Goal: Check status: Check status

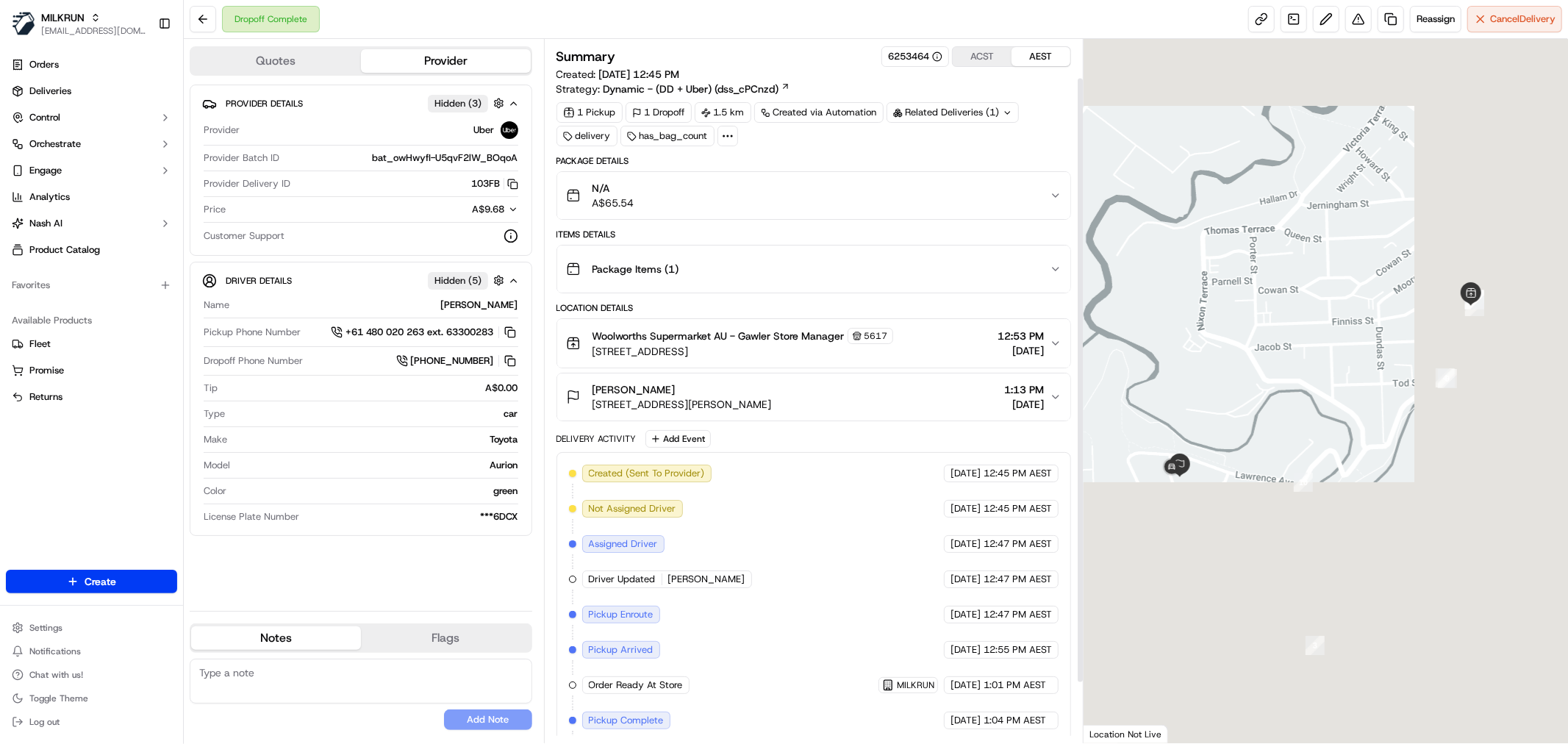
scroll to position [115, 0]
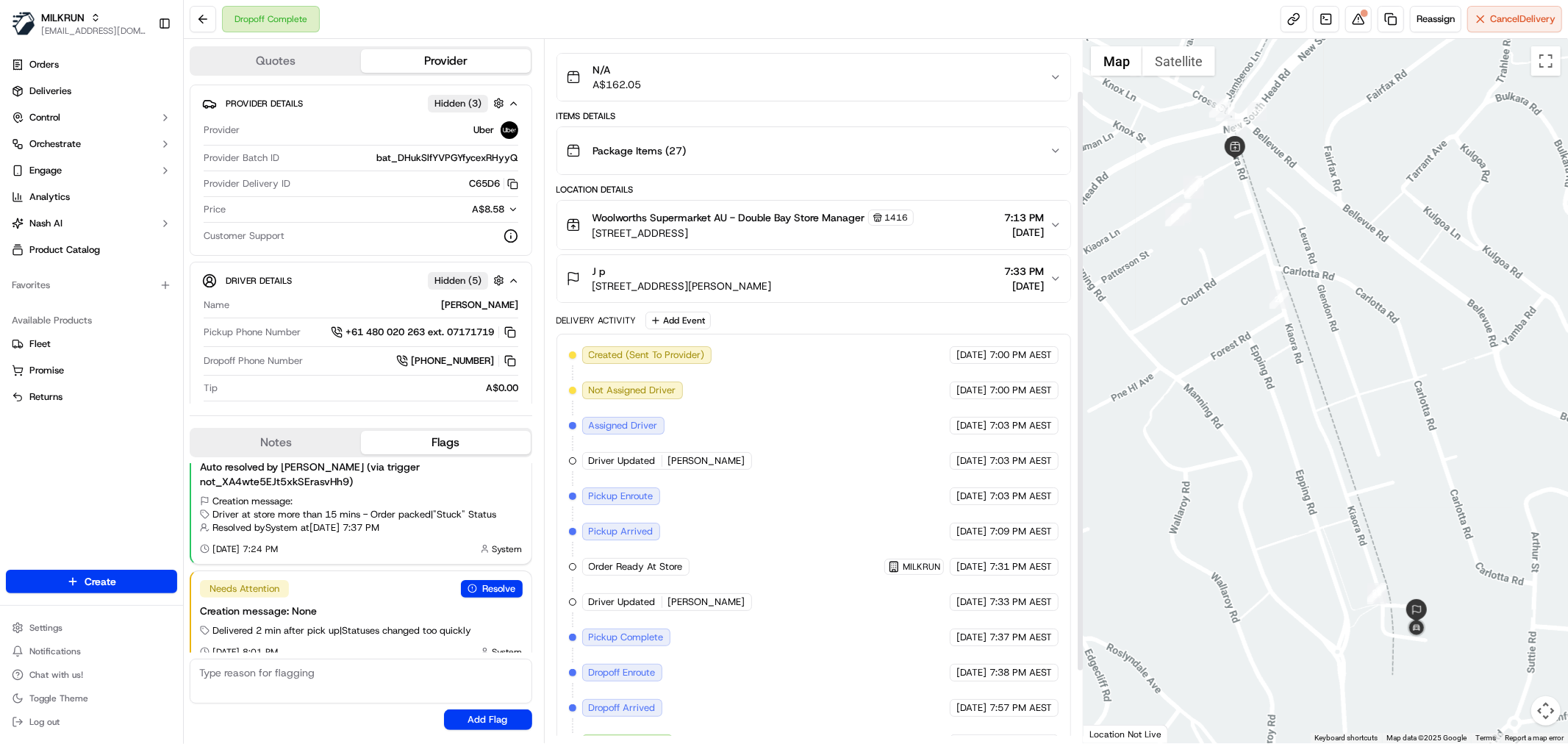
scroll to position [150, 0]
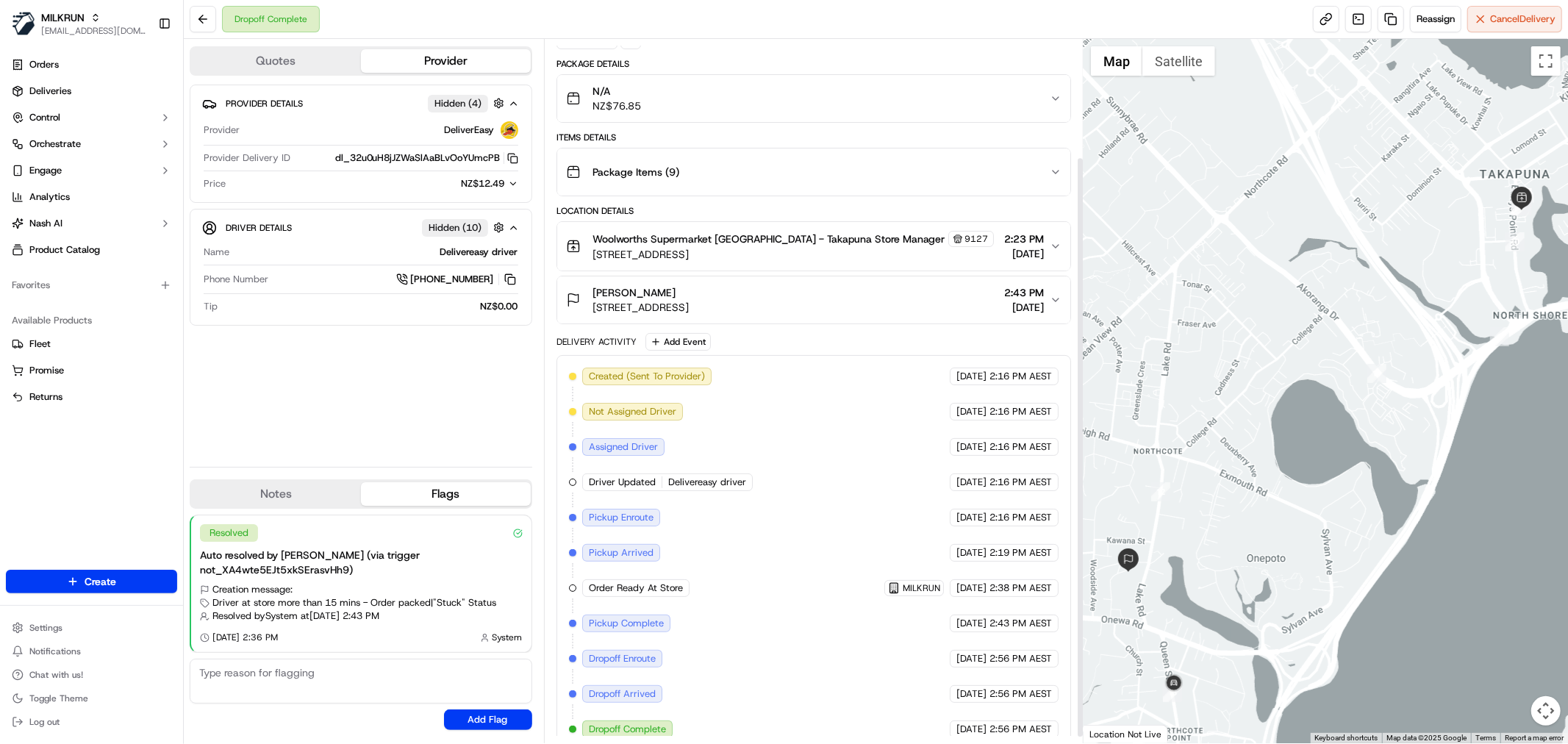
scroll to position [150, 0]
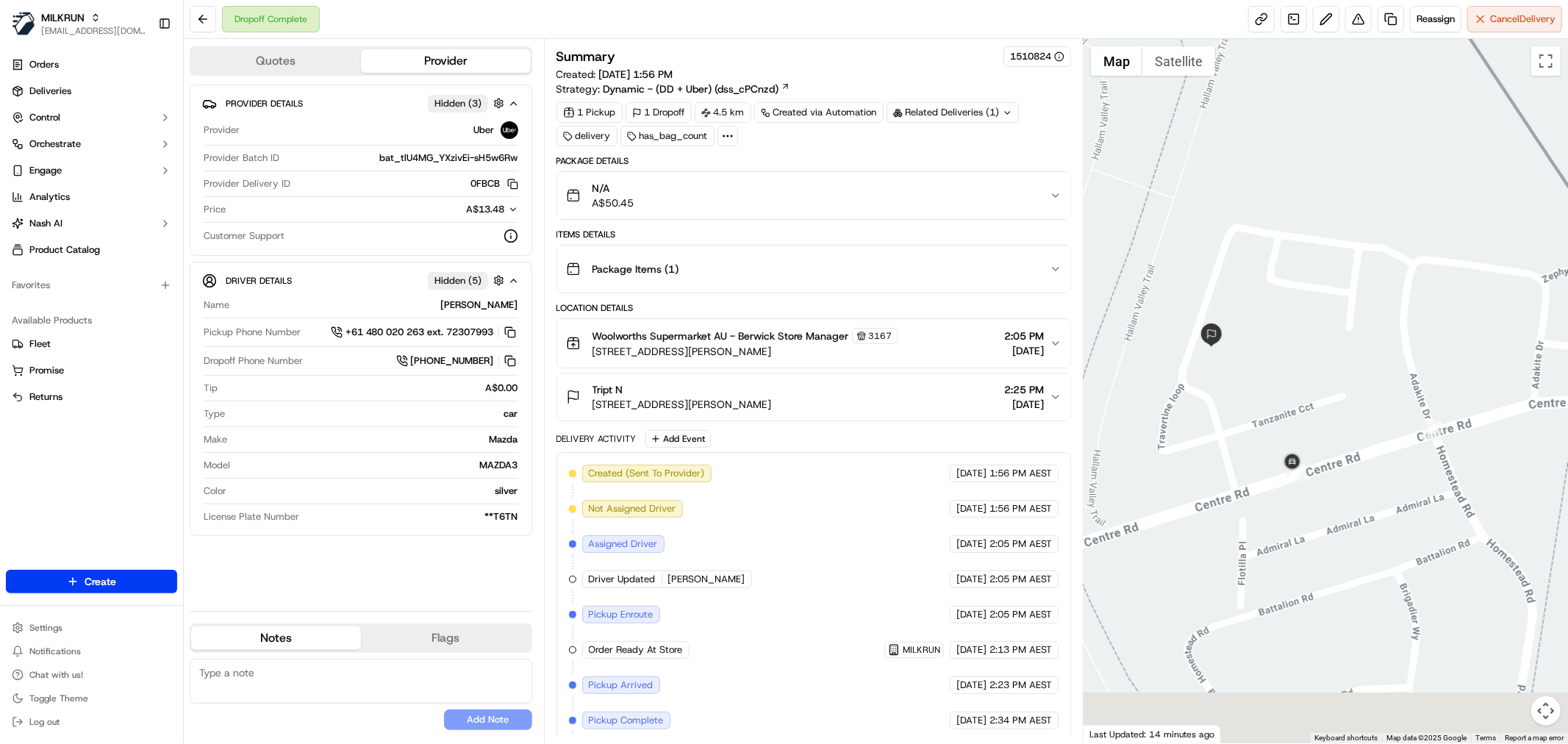
drag, startPoint x: 1244, startPoint y: 564, endPoint x: 1215, endPoint y: 384, distance: 182.3
click at [1215, 384] on div at bounding box center [1326, 391] width 485 height 704
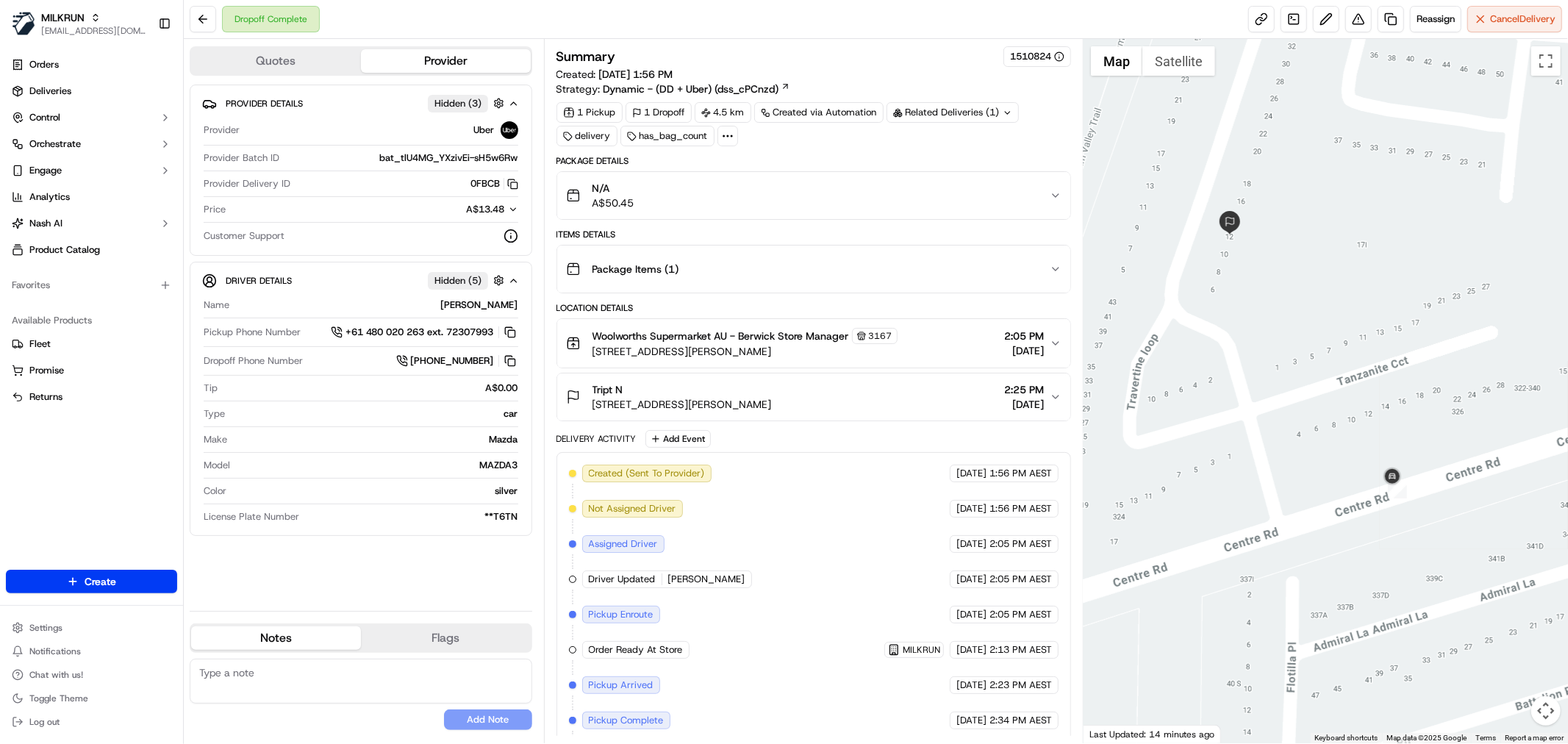
drag, startPoint x: 1218, startPoint y: 498, endPoint x: 1253, endPoint y: 556, distance: 67.7
click at [1253, 556] on div at bounding box center [1326, 391] width 485 height 704
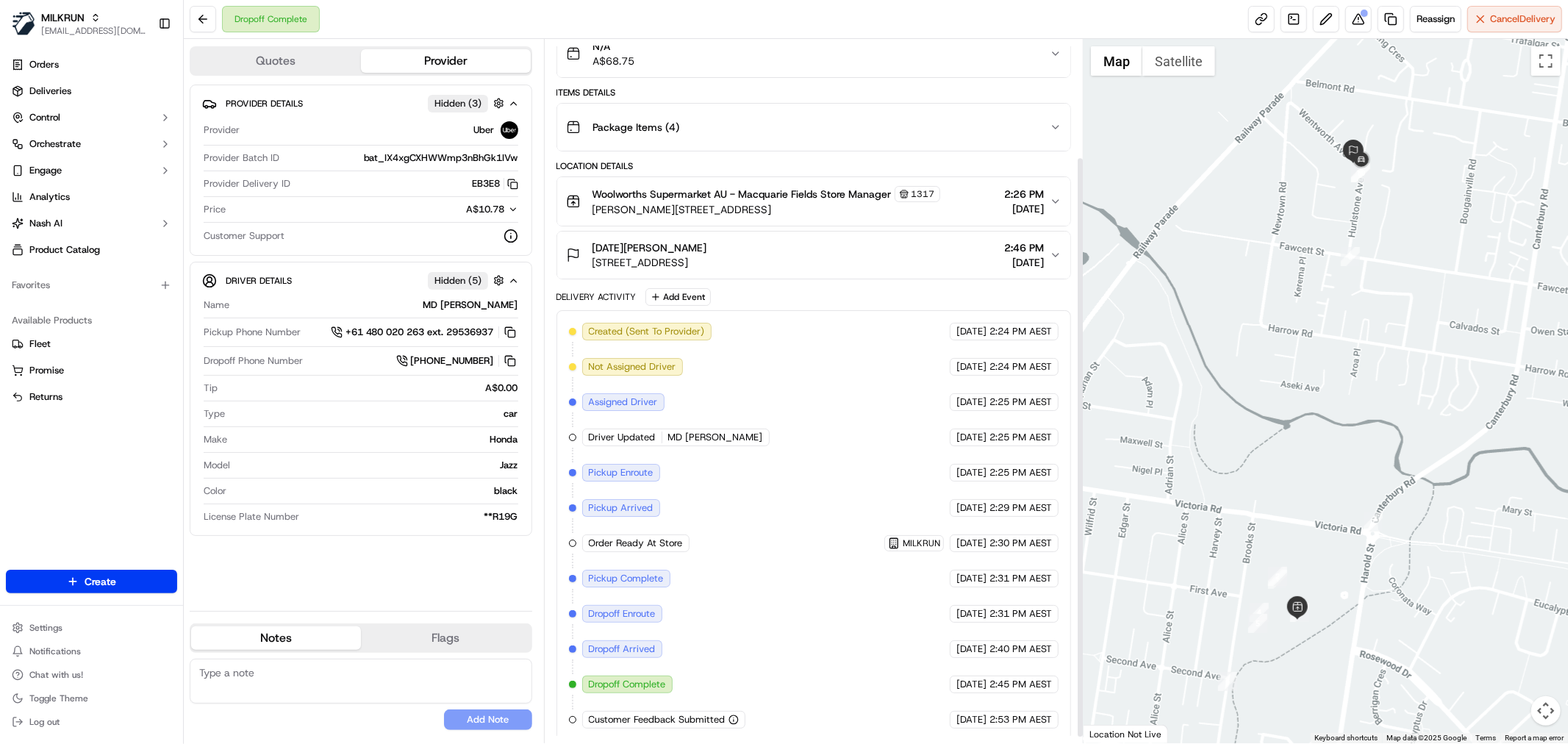
scroll to position [150, 0]
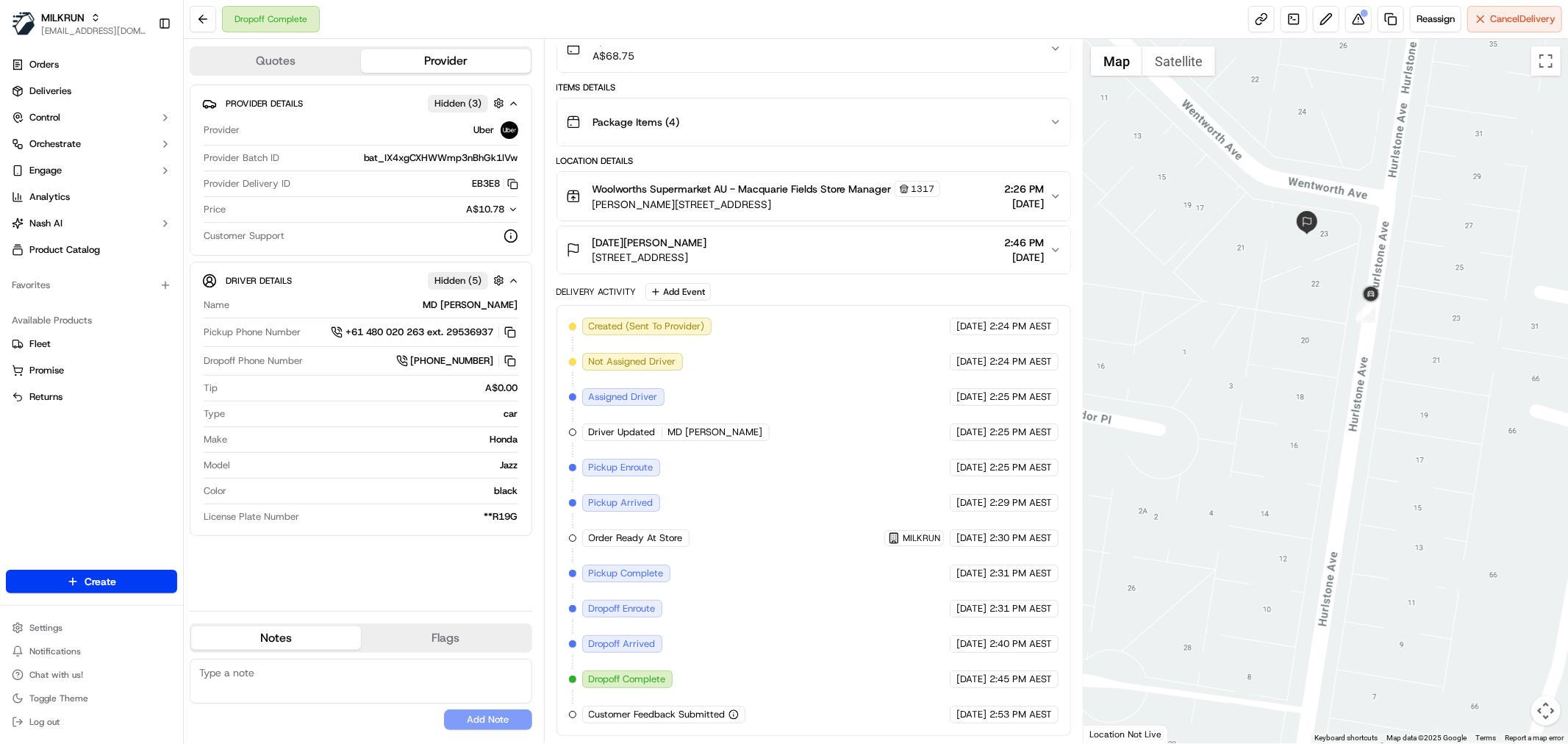
drag, startPoint x: 1344, startPoint y: 222, endPoint x: 1332, endPoint y: 224, distance: 12.2
click at [1332, 224] on div at bounding box center [1326, 391] width 485 height 704
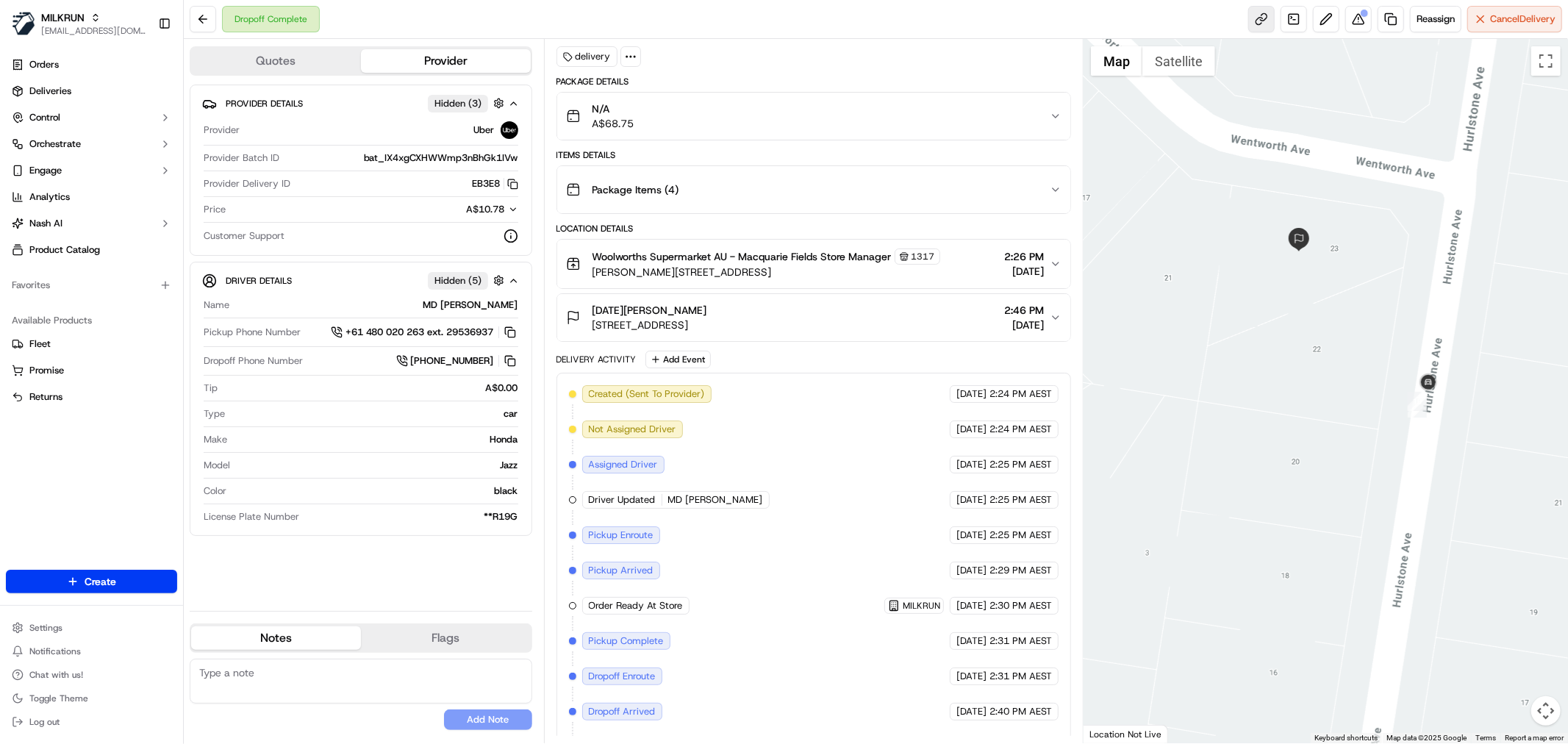
scroll to position [0, 0]
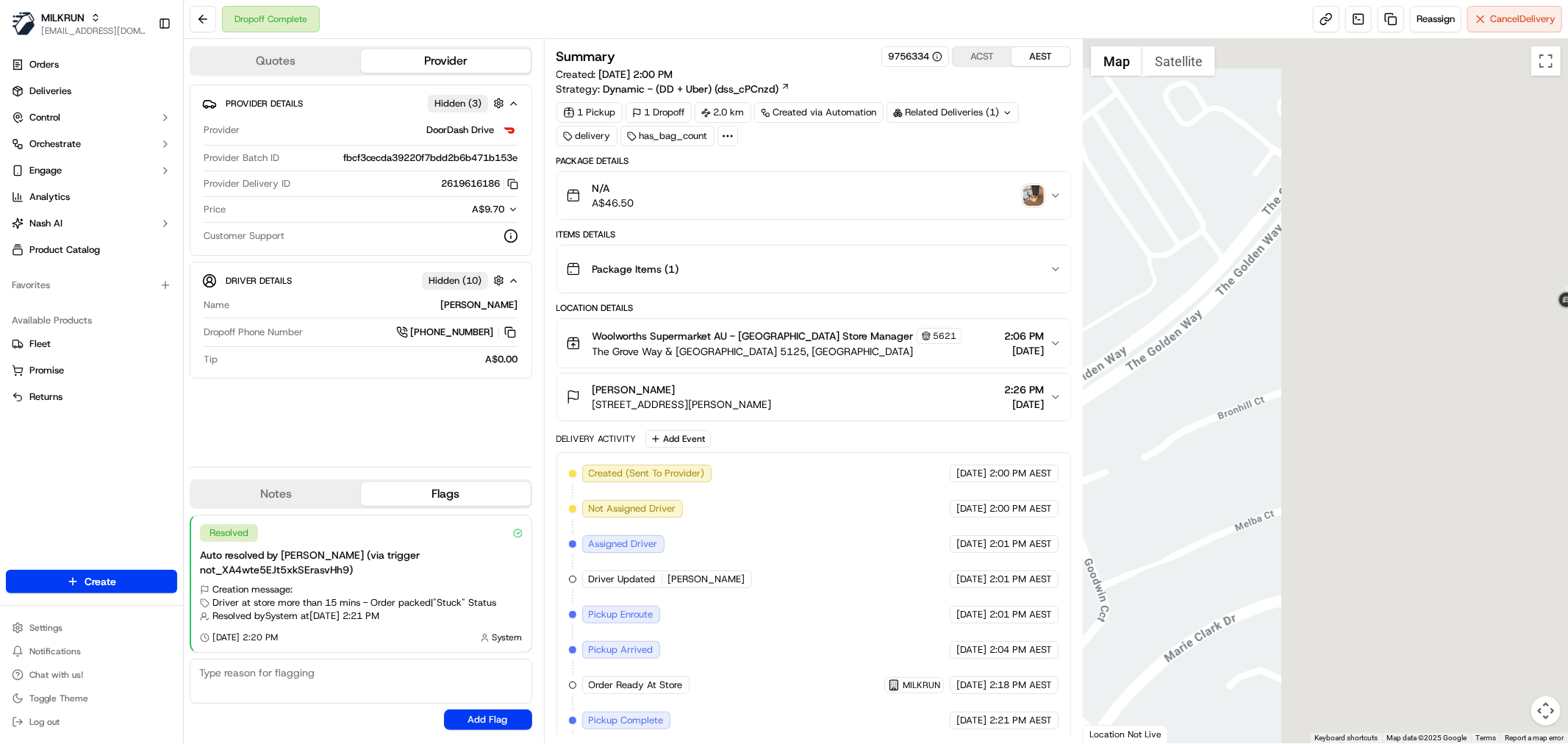
drag, startPoint x: 1326, startPoint y: 398, endPoint x: 1141, endPoint y: 483, distance: 203.6
click at [1141, 482] on div at bounding box center [1326, 391] width 485 height 704
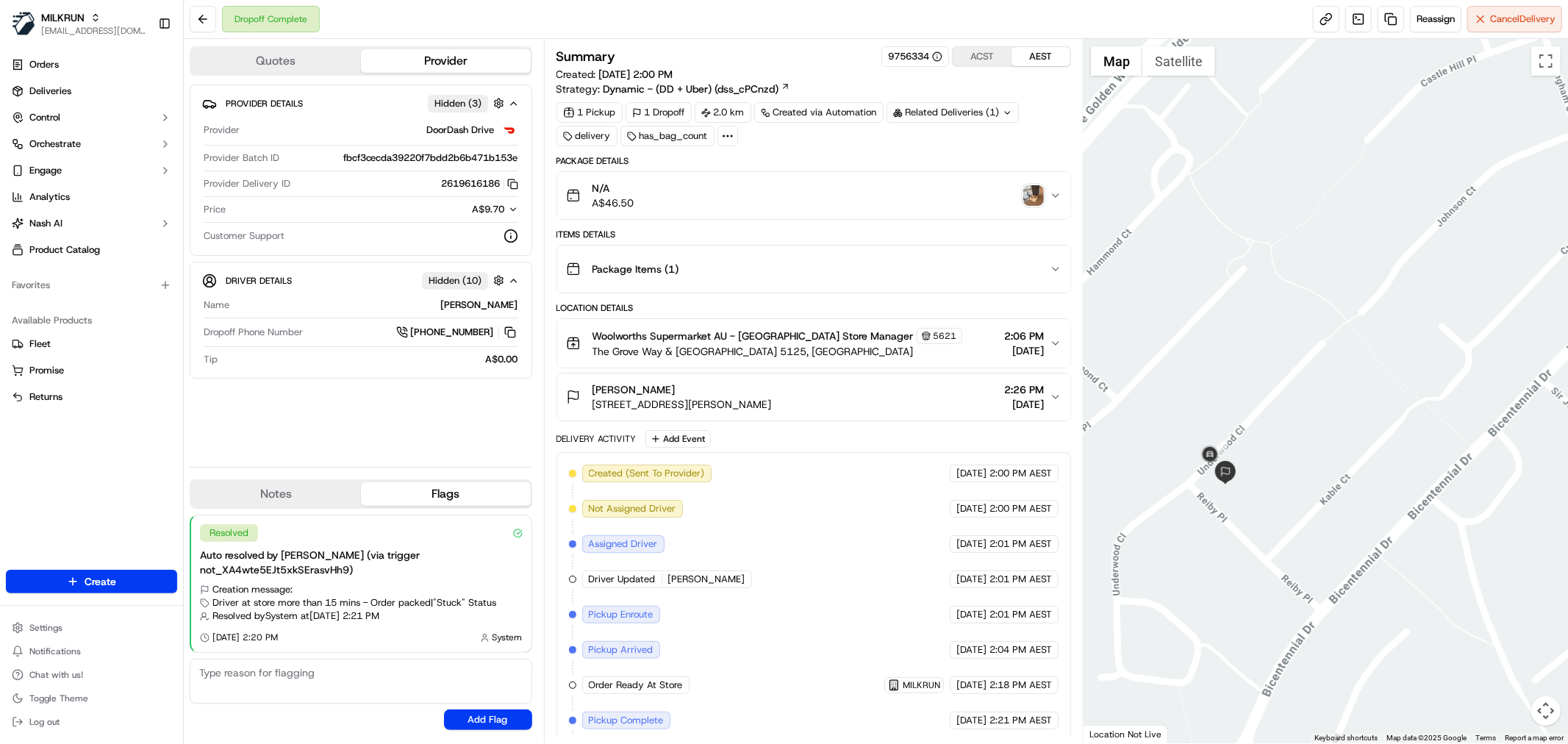
drag, startPoint x: 1331, startPoint y: 402, endPoint x: 1307, endPoint y: 406, distance: 24.3
click at [1307, 403] on div at bounding box center [1326, 391] width 485 height 704
